Goal: Task Accomplishment & Management: Complete application form

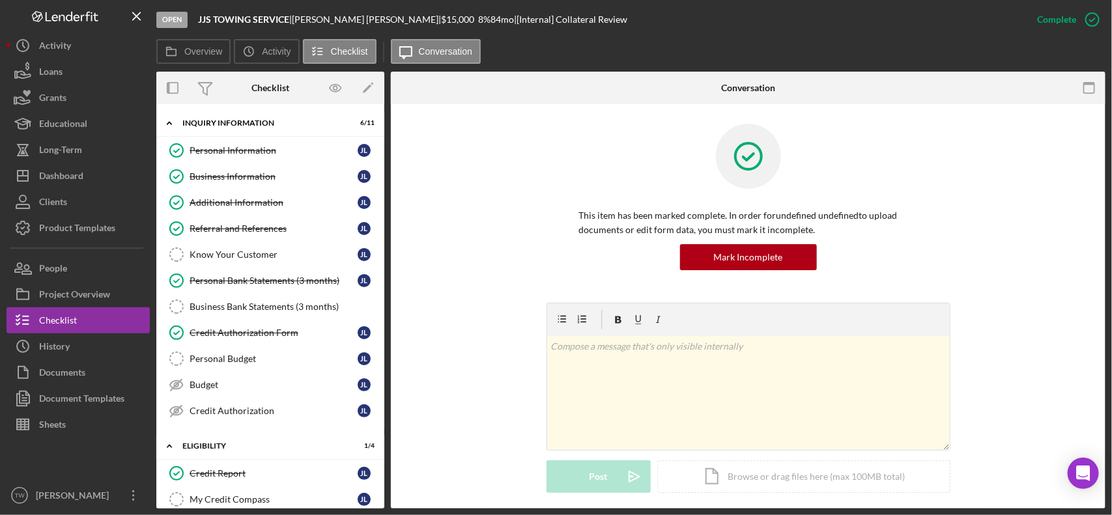
scroll to position [1258, 0]
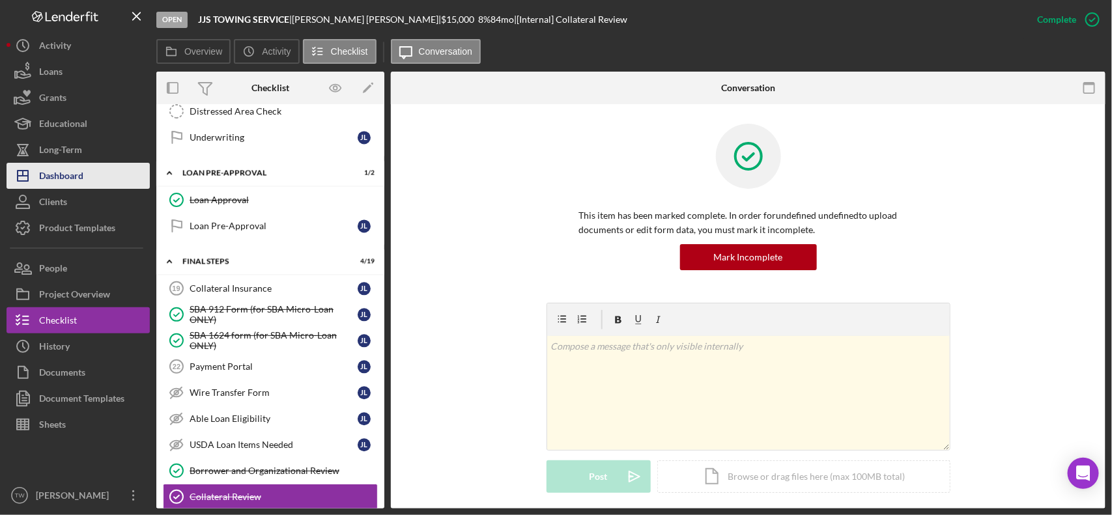
click at [72, 167] on div "Dashboard" at bounding box center [61, 177] width 44 height 29
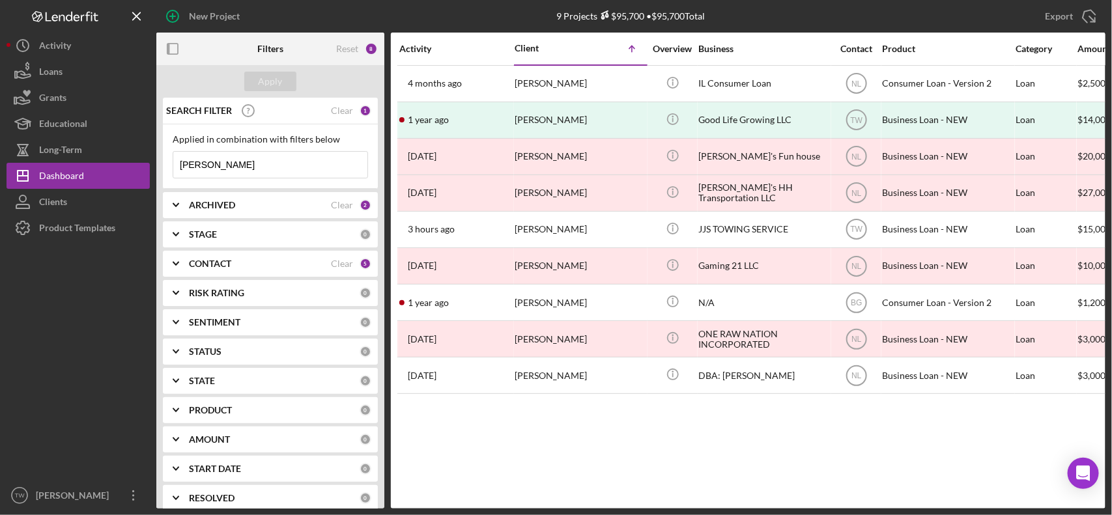
click at [242, 167] on input "[PERSON_NAME]" at bounding box center [270, 165] width 194 height 26
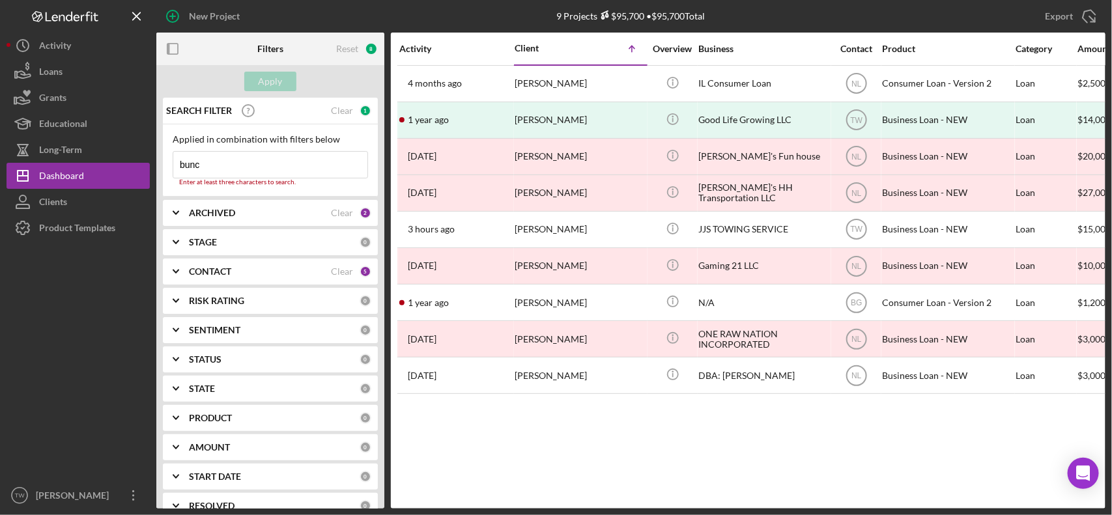
type input "bunch"
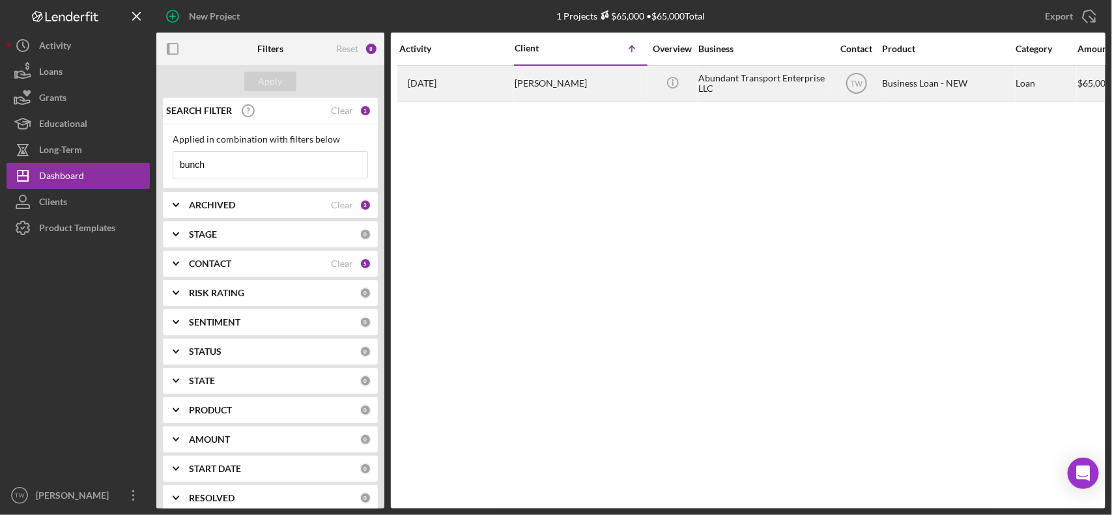
click at [587, 83] on div "[PERSON_NAME]" at bounding box center [580, 83] width 130 height 35
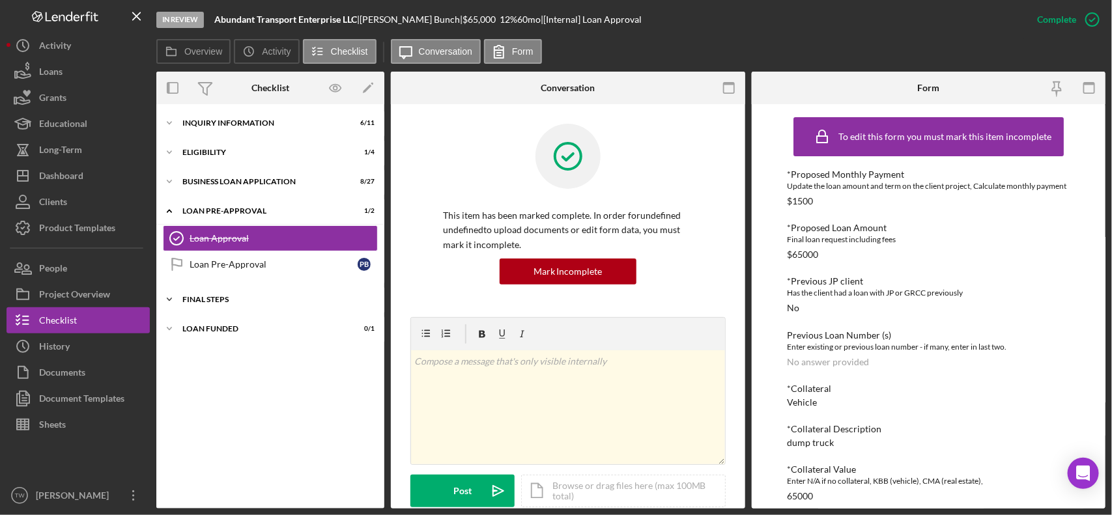
click at [214, 306] on div "Icon/Expander FINAL STEPS 1 / 19" at bounding box center [270, 300] width 228 height 26
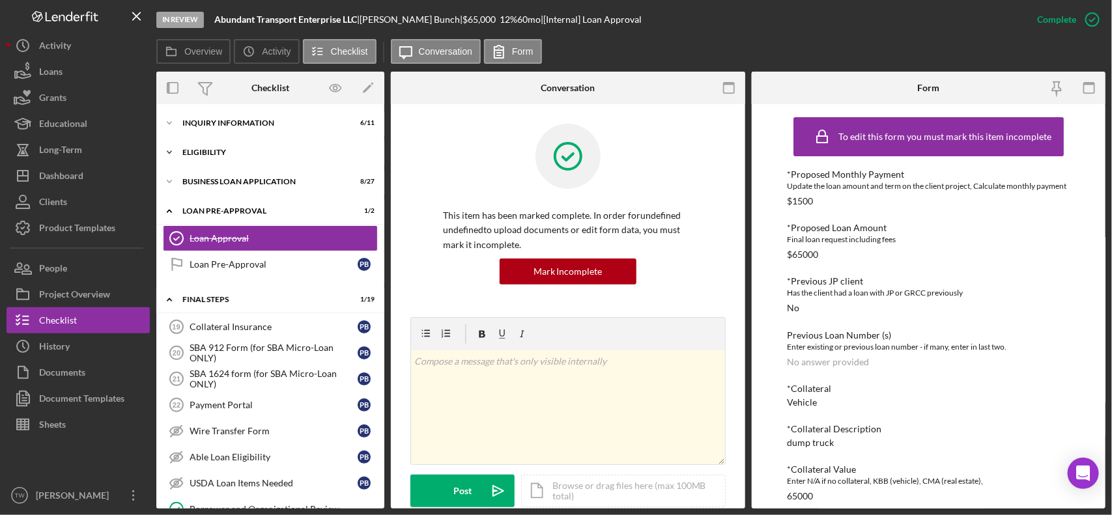
click at [216, 147] on div "Icon/Expander ELIGIBILITY 1 / 4" at bounding box center [270, 152] width 228 height 26
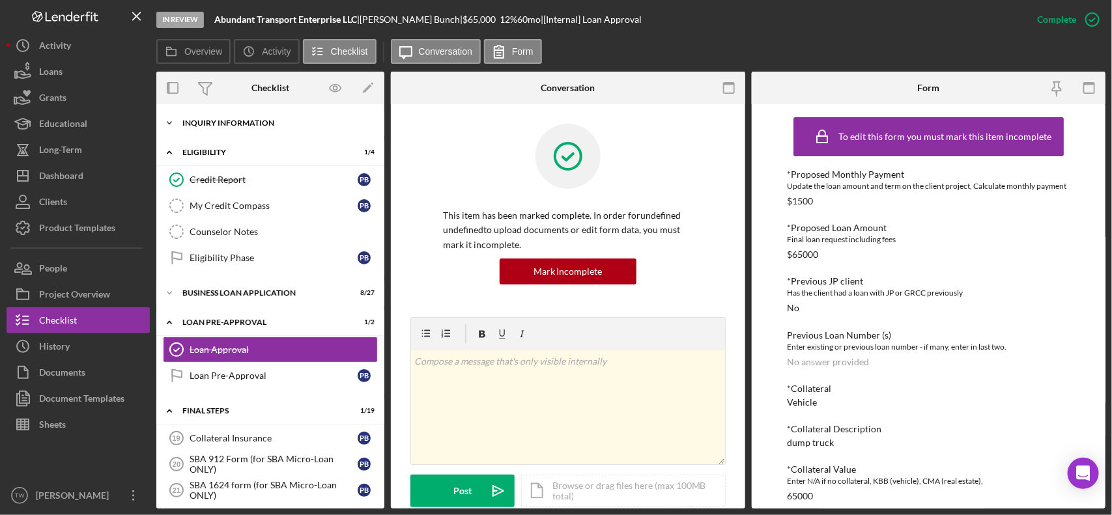
click at [227, 128] on div "Icon/Expander INQUIRY INFORMATION 6 / 11" at bounding box center [270, 123] width 228 height 26
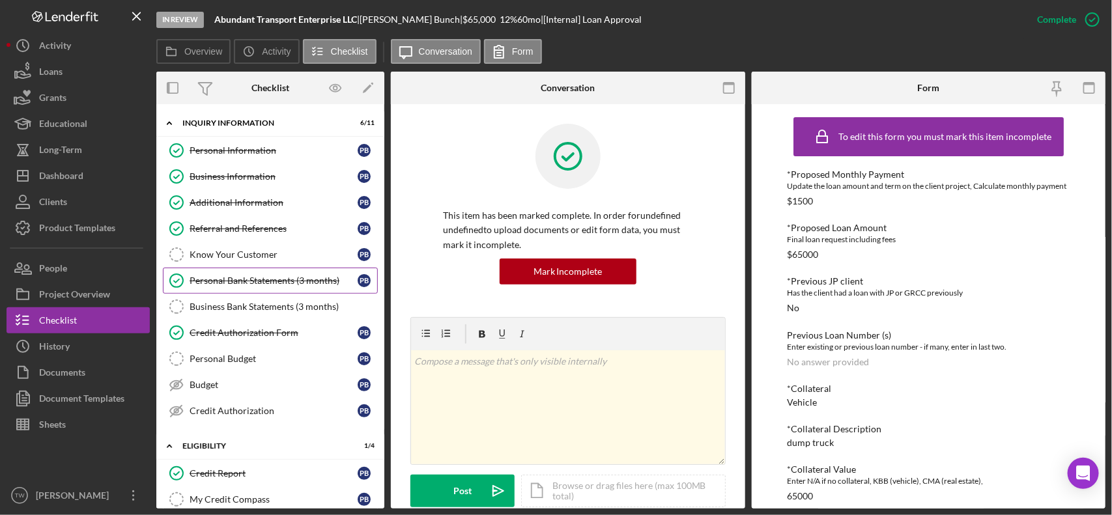
click at [290, 281] on div "Personal Bank Statements (3 months)" at bounding box center [274, 280] width 168 height 10
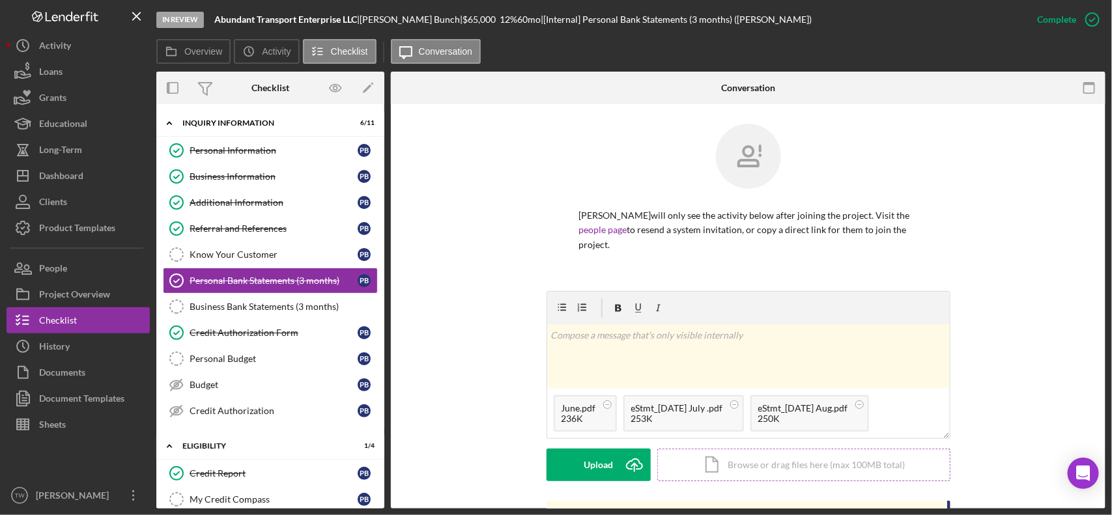
scroll to position [163, 0]
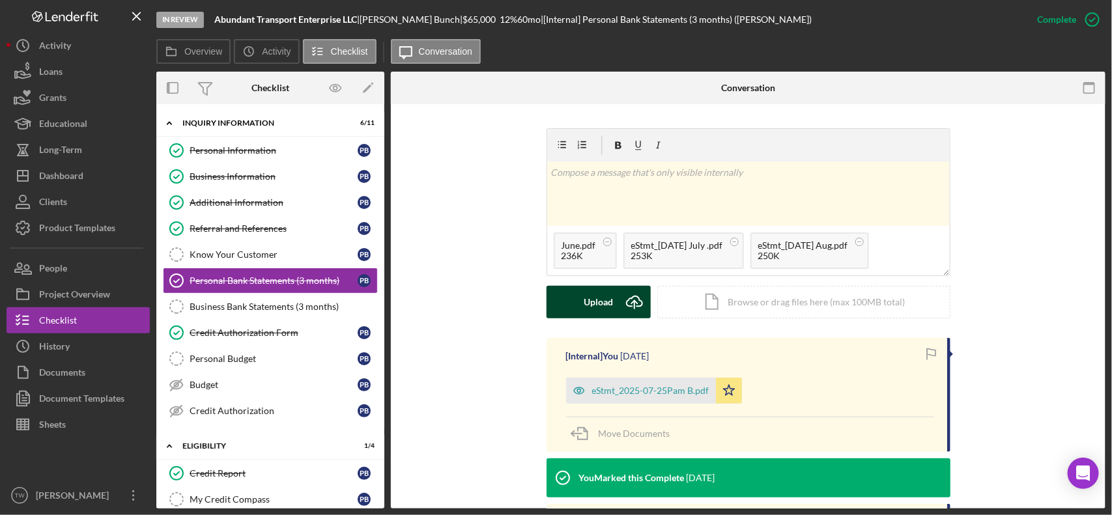
click at [591, 311] on div "Upload" at bounding box center [598, 302] width 29 height 33
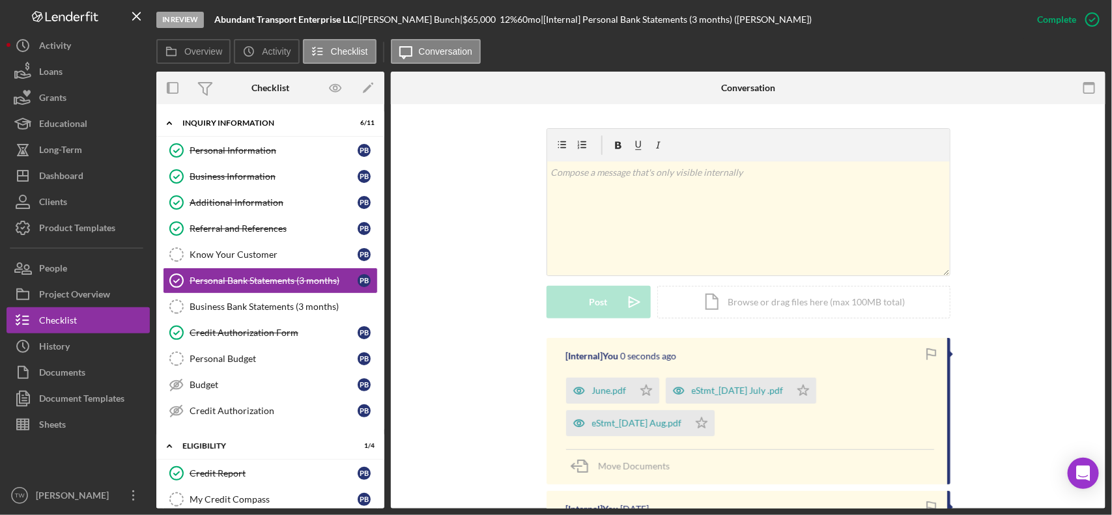
scroll to position [326, 0]
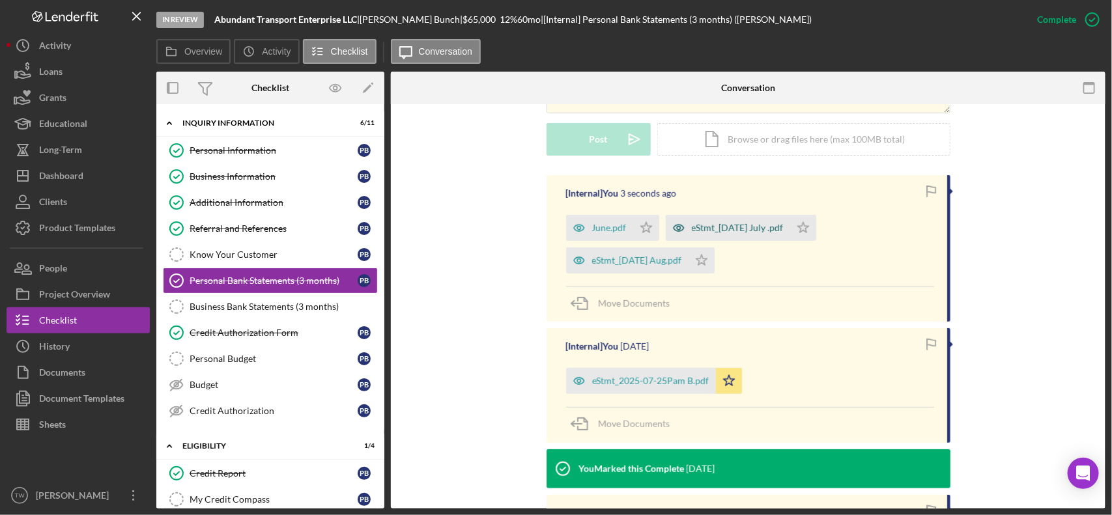
click at [761, 232] on div "eStmt_[DATE] July .pdf" at bounding box center [738, 228] width 92 height 10
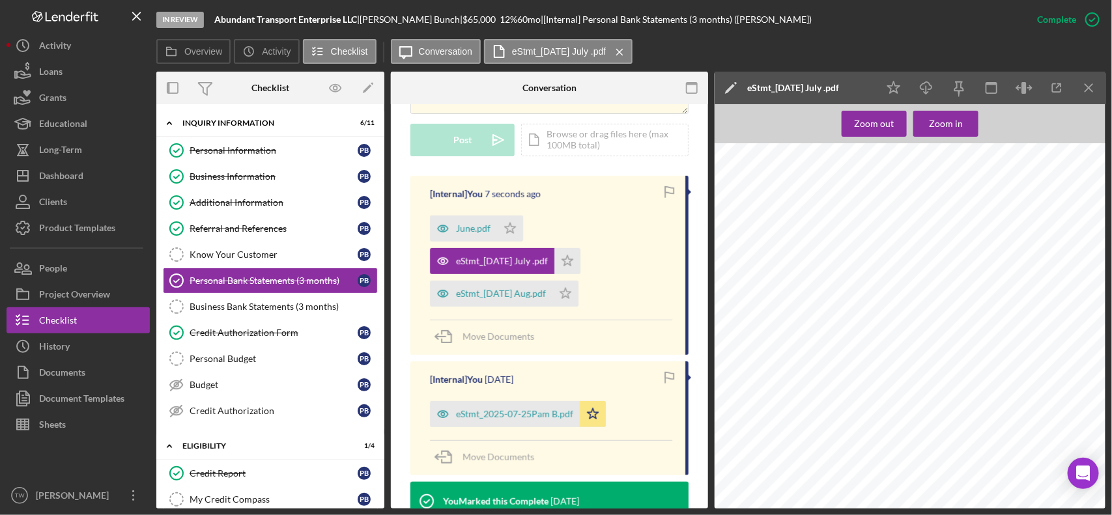
scroll to position [421, 0]
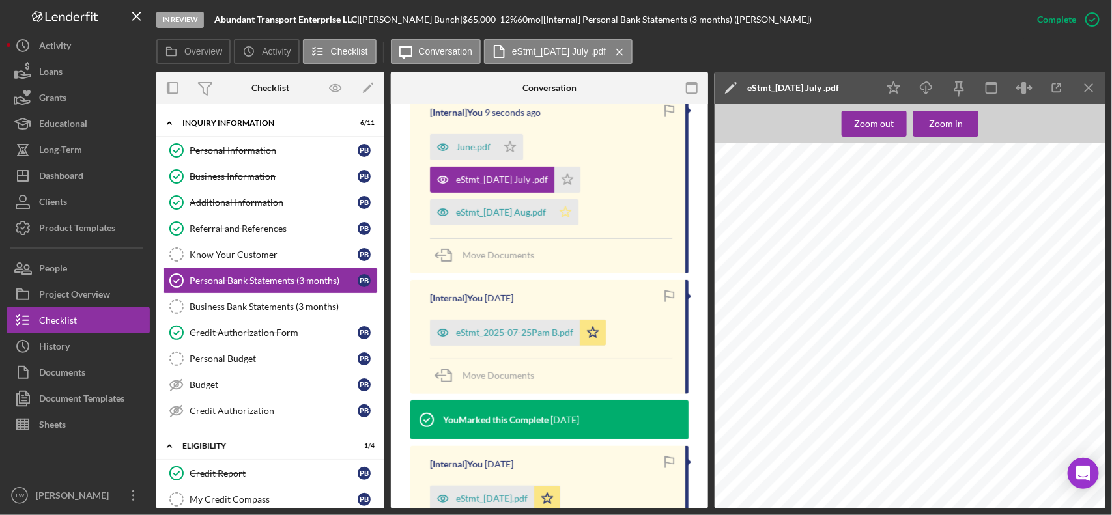
click at [578, 216] on icon "Icon/Star" at bounding box center [565, 212] width 26 height 26
click at [580, 176] on icon "Icon/Star" at bounding box center [567, 180] width 26 height 26
click at [513, 148] on icon "Icon/Star" at bounding box center [510, 147] width 26 height 26
click at [595, 346] on div "[Internal] You [DATE] eStmt_2025-07-25Pam B.pdf Icon/Star Move Documents" at bounding box center [549, 337] width 278 height 114
click at [593, 332] on icon "Icon/Star" at bounding box center [593, 333] width 26 height 26
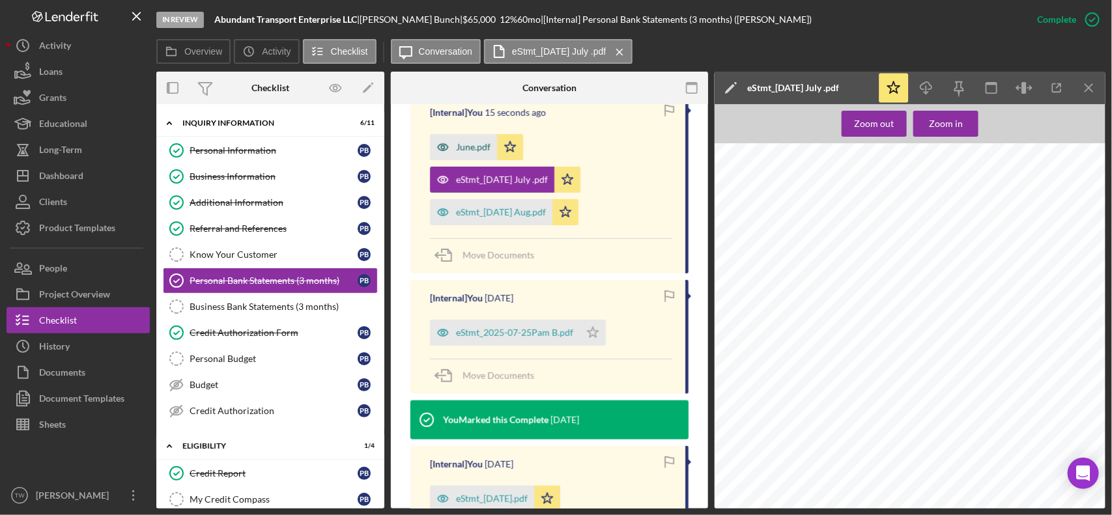
click at [473, 147] on div "June.pdf" at bounding box center [473, 147] width 35 height 10
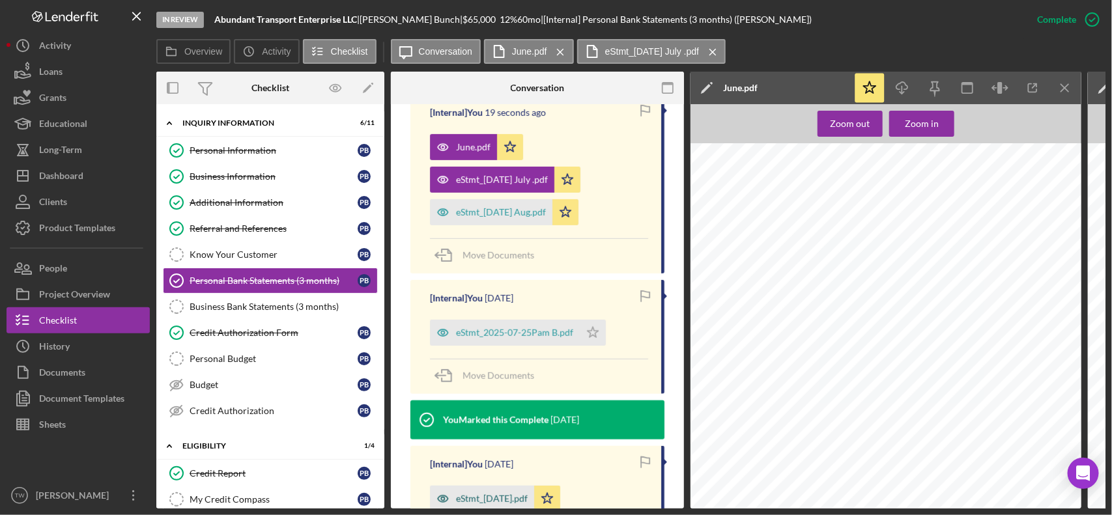
scroll to position [664, 0]
